Goal: Information Seeking & Learning: Learn about a topic

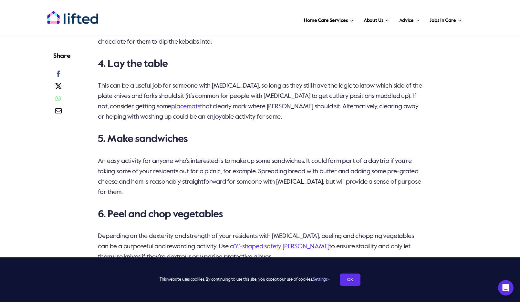
click at [225, 171] on p "An easy activity for anyone who’s interested is to make up some sandwiches. It …" at bounding box center [260, 176] width 324 height 41
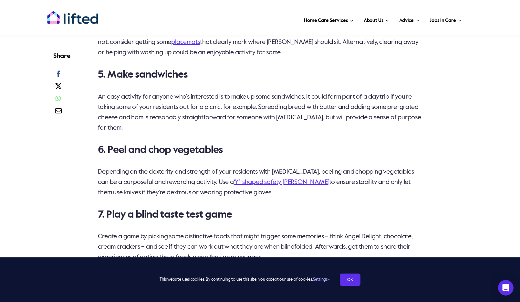
scroll to position [807, 0]
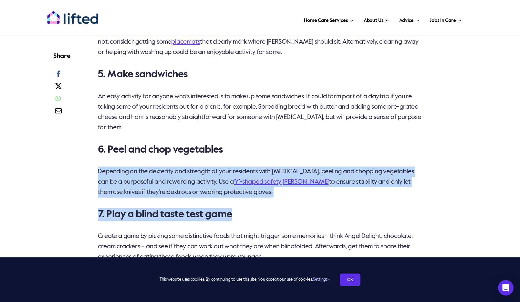
drag, startPoint x: 100, startPoint y: 165, endPoint x: 255, endPoint y: 202, distance: 159.7
click at [255, 202] on div "Whether it’s guess the food, sandwich making or polishing cutlery, there are lo…" at bounding box center [260, 262] width 324 height 1146
click at [255, 203] on div "Whether it’s guess the food, sandwich making or polishing cutlery, there are lo…" at bounding box center [260, 262] width 324 height 1146
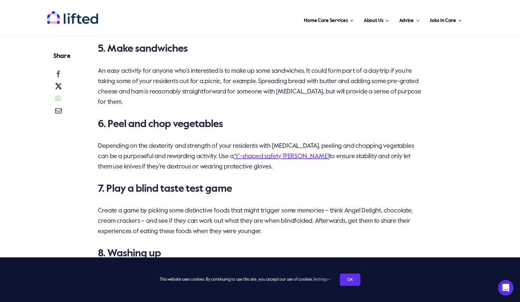
scroll to position [872, 0]
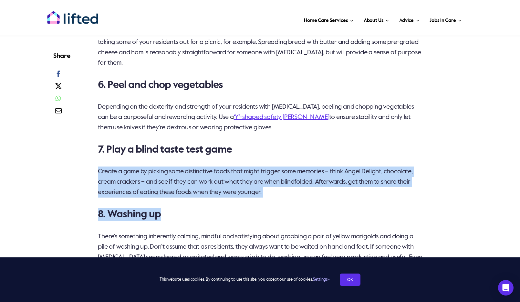
drag, startPoint x: 306, startPoint y: 203, endPoint x: 72, endPoint y: 161, distance: 237.1
drag, startPoint x: 72, startPoint y: 161, endPoint x: 74, endPoint y: 179, distance: 17.8
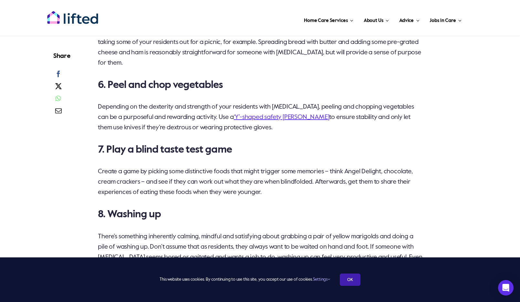
click at [347, 282] on link "OK" at bounding box center [350, 279] width 21 height 12
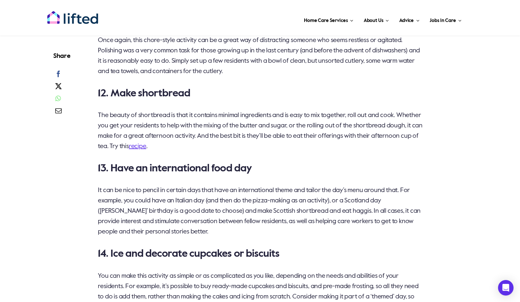
scroll to position [1356, 0]
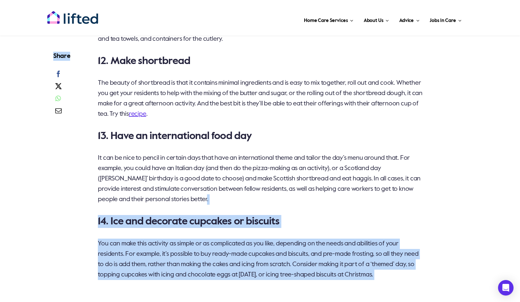
drag, startPoint x: 198, startPoint y: 200, endPoint x: 64, endPoint y: 139, distance: 147.1
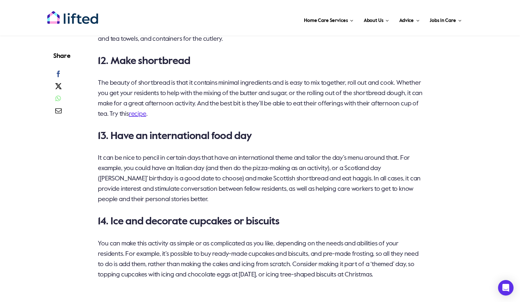
drag, startPoint x: 64, startPoint y: 139, endPoint x: 75, endPoint y: 198, distance: 60.1
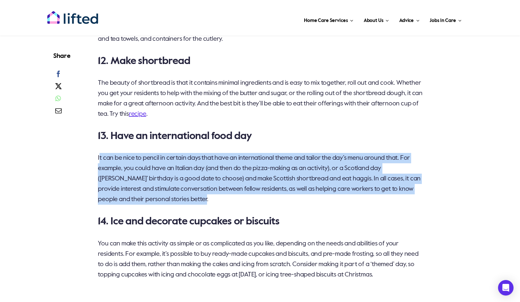
drag, startPoint x: 100, startPoint y: 162, endPoint x: 255, endPoint y: 197, distance: 158.4
click at [255, 197] on p "It can be nice to pencil in certain days that have an international theme and t…" at bounding box center [260, 179] width 324 height 52
drag, startPoint x: 255, startPoint y: 197, endPoint x: 239, endPoint y: 200, distance: 15.9
click at [239, 200] on p "It can be nice to pencil in certain days that have an international theme and t…" at bounding box center [260, 179] width 324 height 52
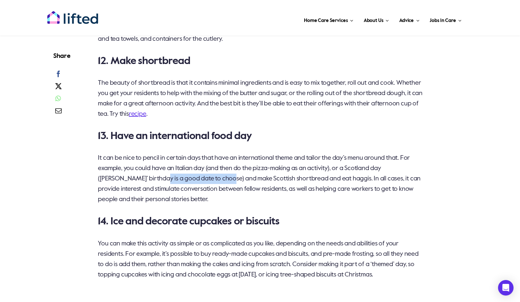
drag, startPoint x: 140, startPoint y: 177, endPoint x: 210, endPoint y: 183, distance: 70.1
click at [210, 183] on p "It can be nice to pencil in certain days that have an international theme and t…" at bounding box center [260, 179] width 324 height 52
click at [110, 185] on p "It can be nice to pencil in certain days that have an international theme and t…" at bounding box center [260, 179] width 324 height 52
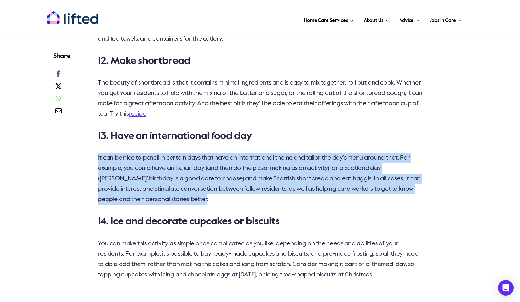
drag, startPoint x: 224, startPoint y: 200, endPoint x: -1, endPoint y: 150, distance: 230.5
click at [317, 203] on p "It can be nice to pencil in certain days that have an international theme and t…" at bounding box center [260, 179] width 324 height 52
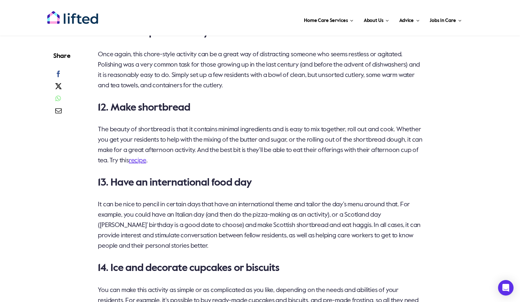
scroll to position [1259, 0]
